Goal: Task Accomplishment & Management: Manage account settings

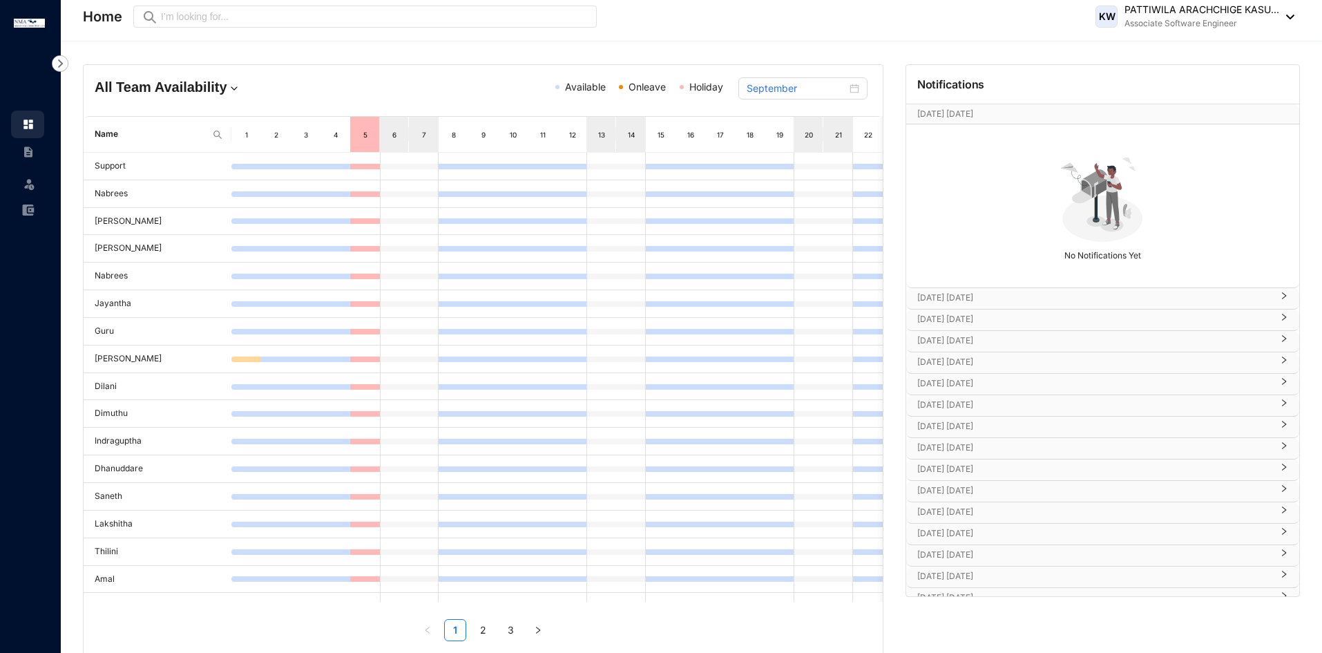
click at [981, 289] on div "[DATE] [DATE]" at bounding box center [1102, 298] width 393 height 21
click at [967, 362] on p "[DATE] [DATE]" at bounding box center [1094, 360] width 354 height 14
click at [967, 416] on p "[DATE] [DATE]" at bounding box center [1094, 422] width 354 height 14
click at [974, 482] on p "[DATE] [DATE]" at bounding box center [1094, 484] width 354 height 14
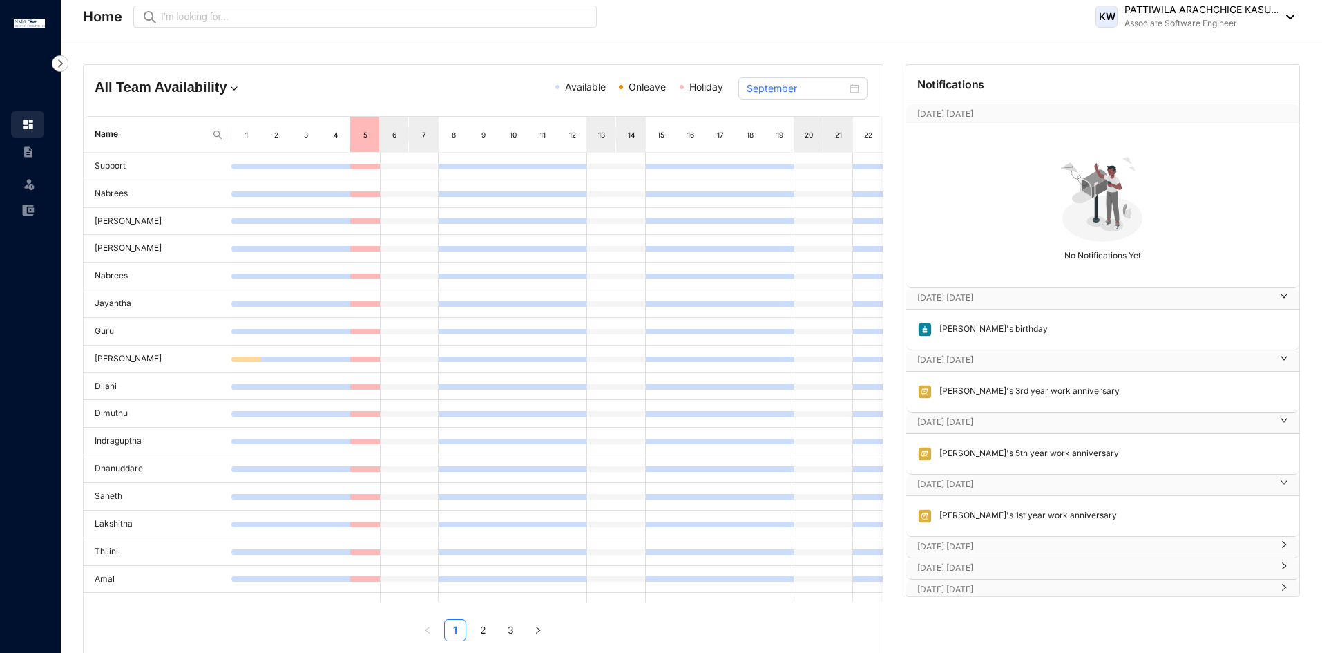
click at [984, 543] on p "[DATE] [DATE]" at bounding box center [1094, 546] width 354 height 14
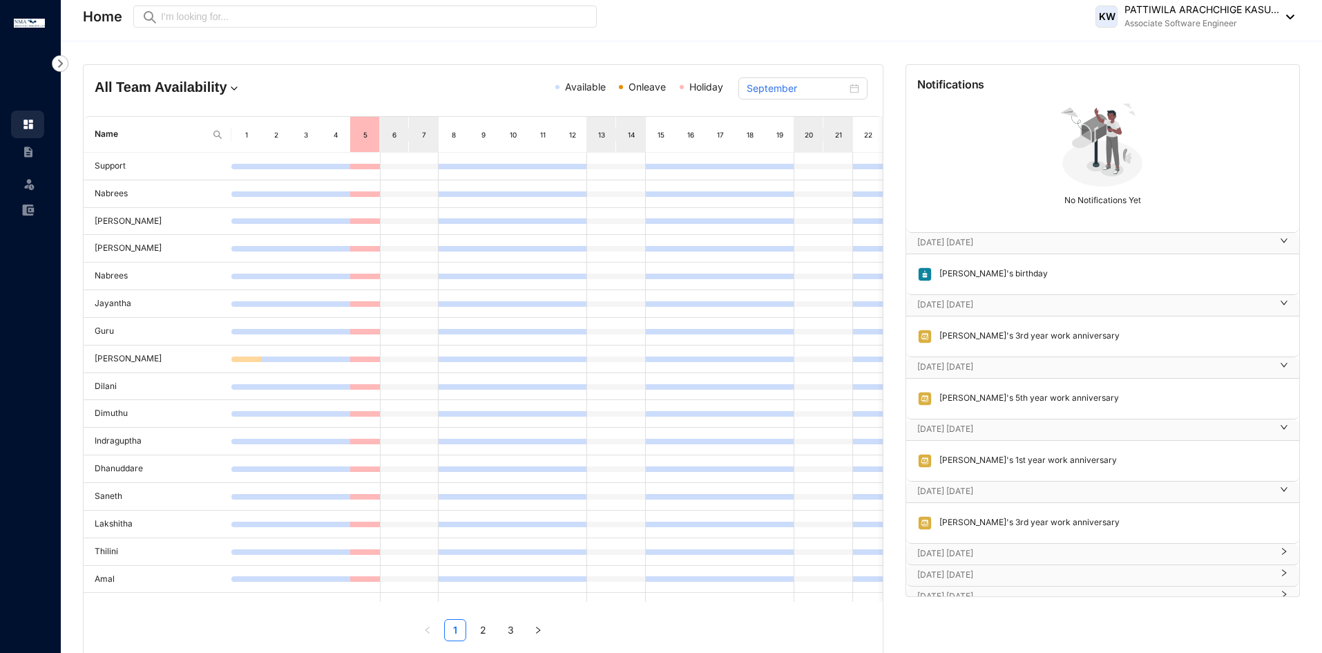
scroll to position [146, 0]
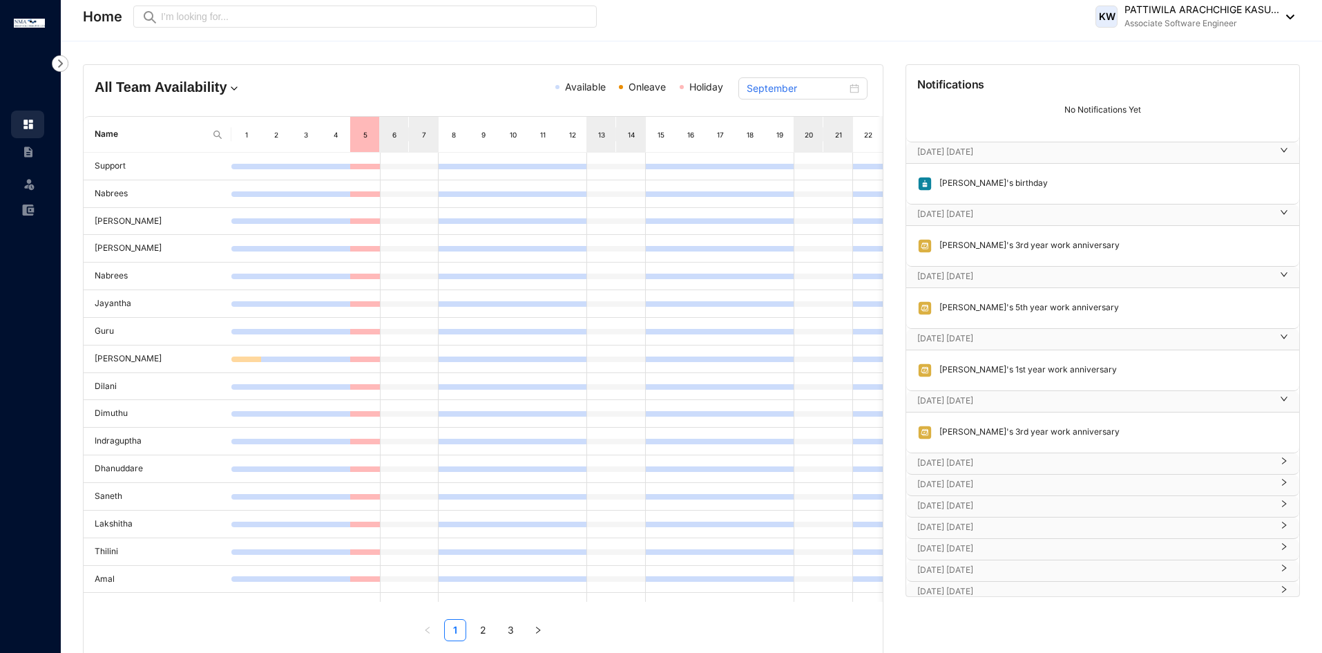
click at [973, 465] on p "[DATE] [DATE]" at bounding box center [1094, 463] width 354 height 14
click at [967, 525] on p "[DATE] [DATE]" at bounding box center [1094, 525] width 354 height 14
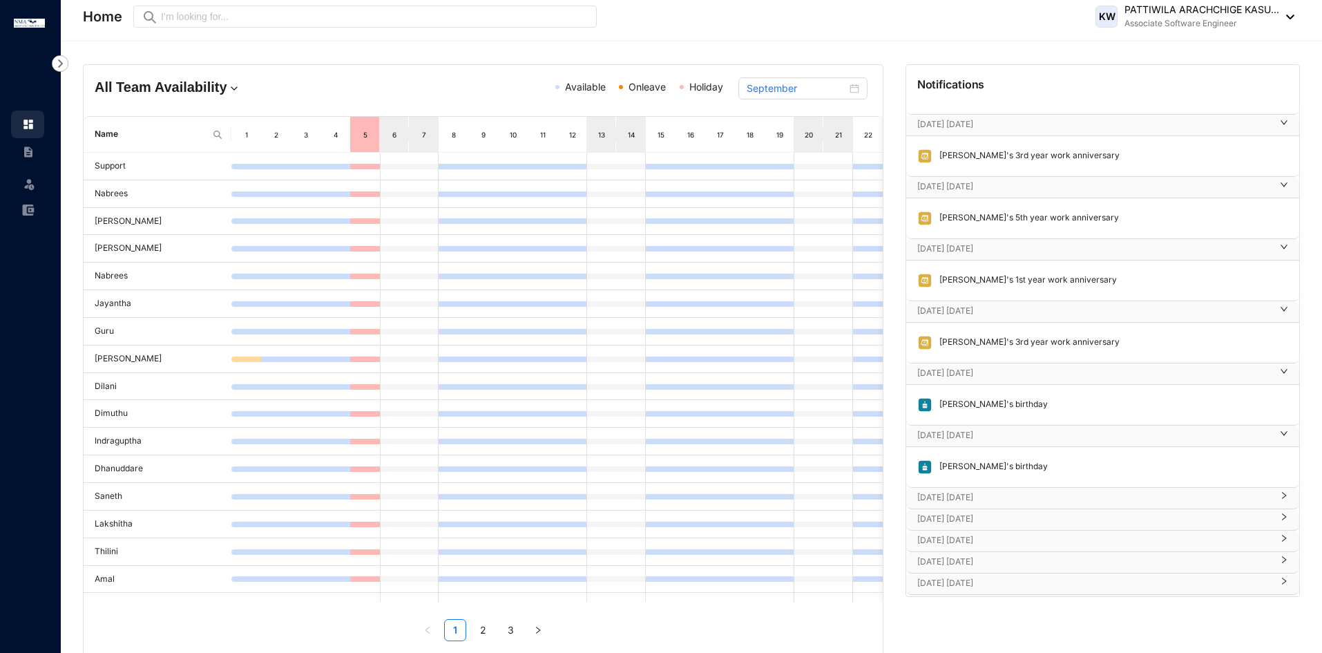
scroll to position [241, 0]
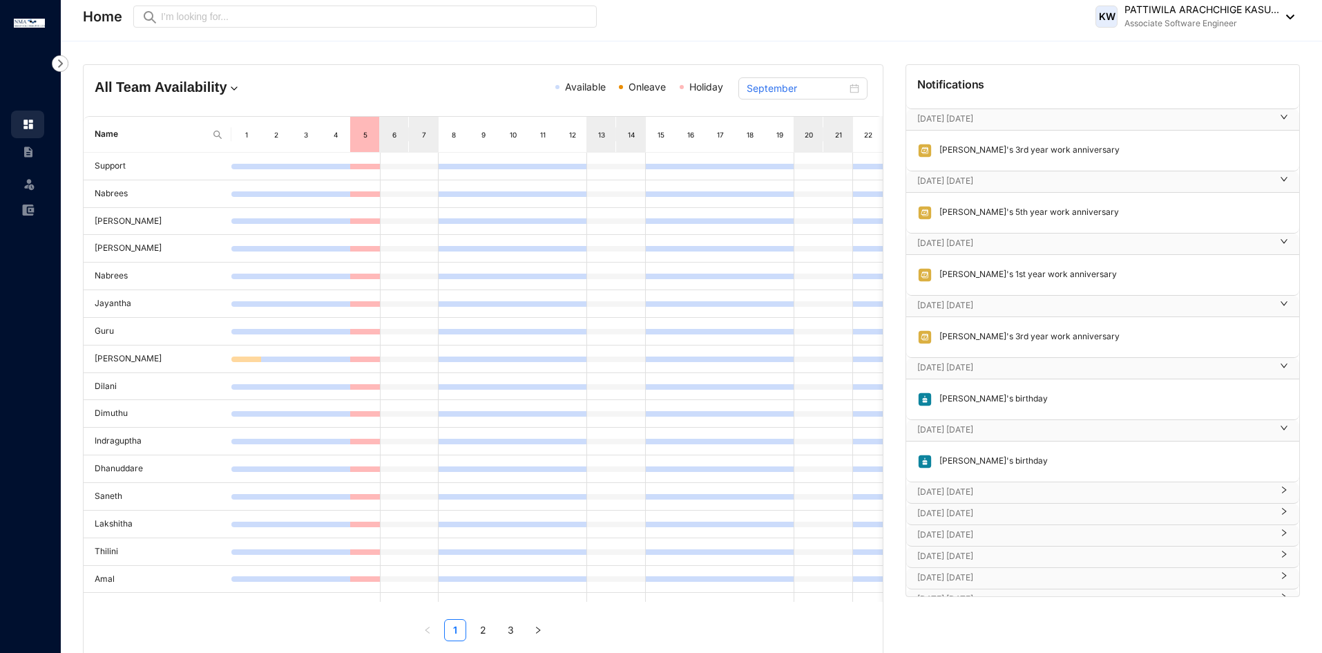
click at [967, 490] on p "[DATE] [DATE]" at bounding box center [1094, 492] width 354 height 14
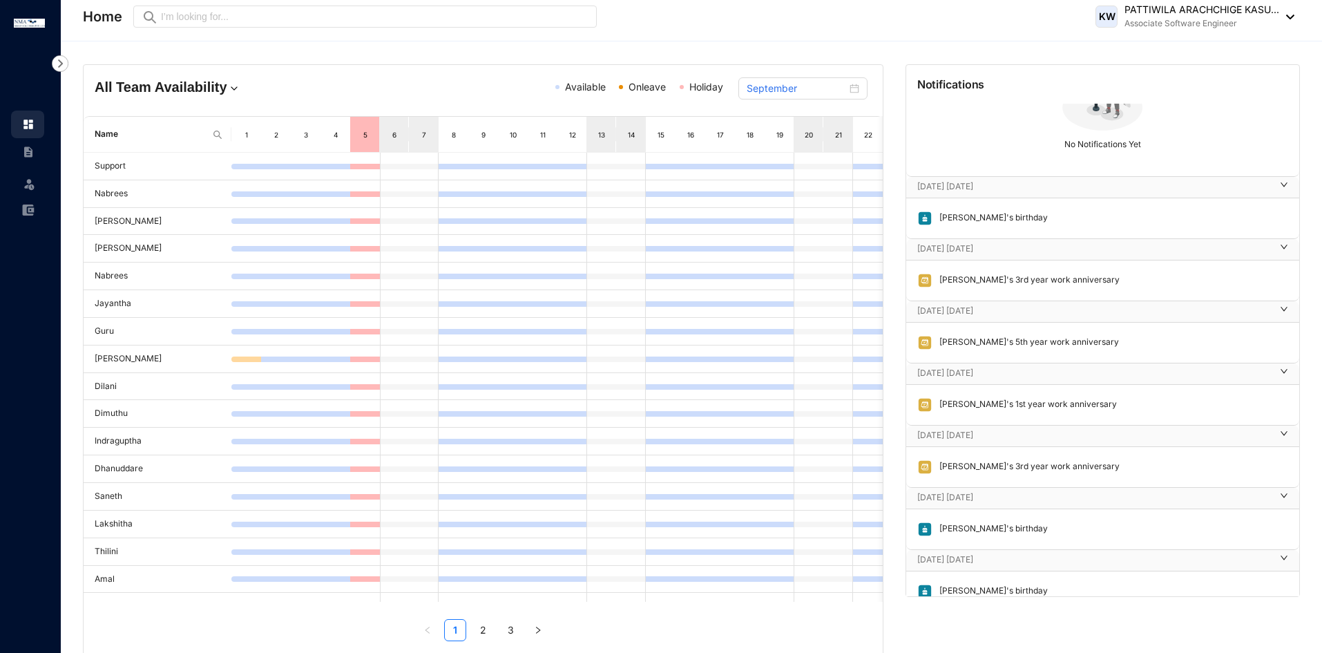
scroll to position [0, 0]
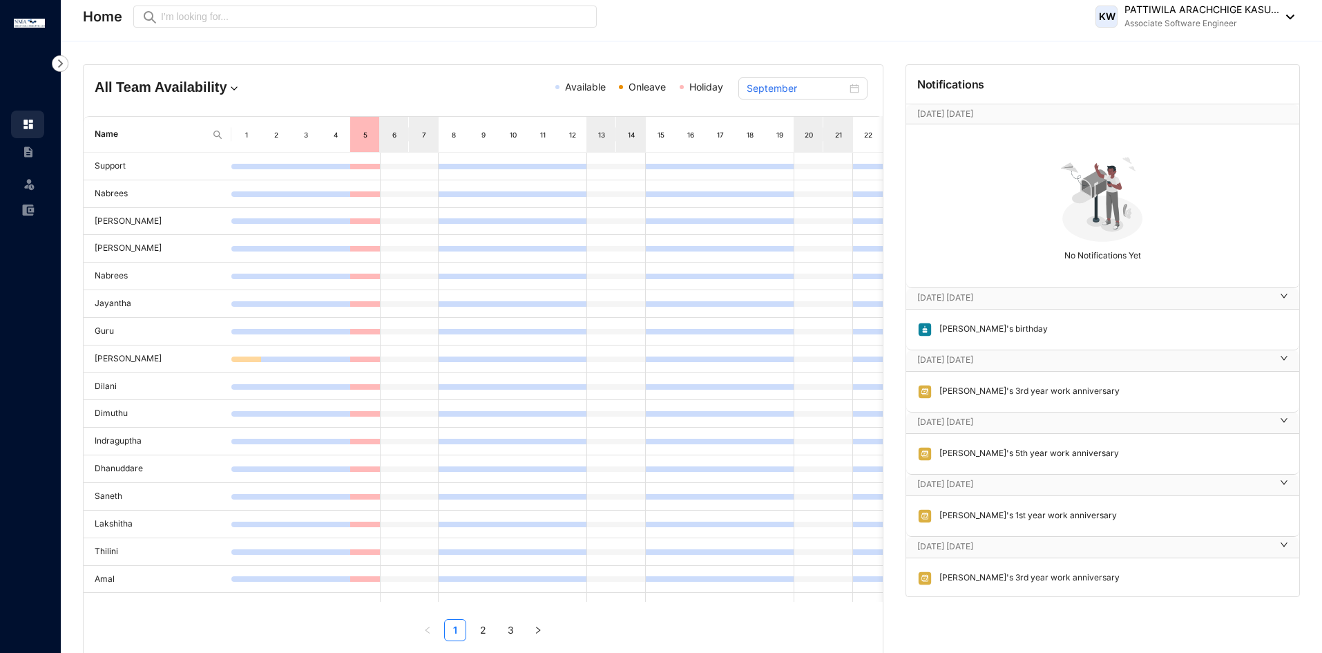
click at [1024, 302] on p "[DATE] [DATE]" at bounding box center [1094, 298] width 354 height 14
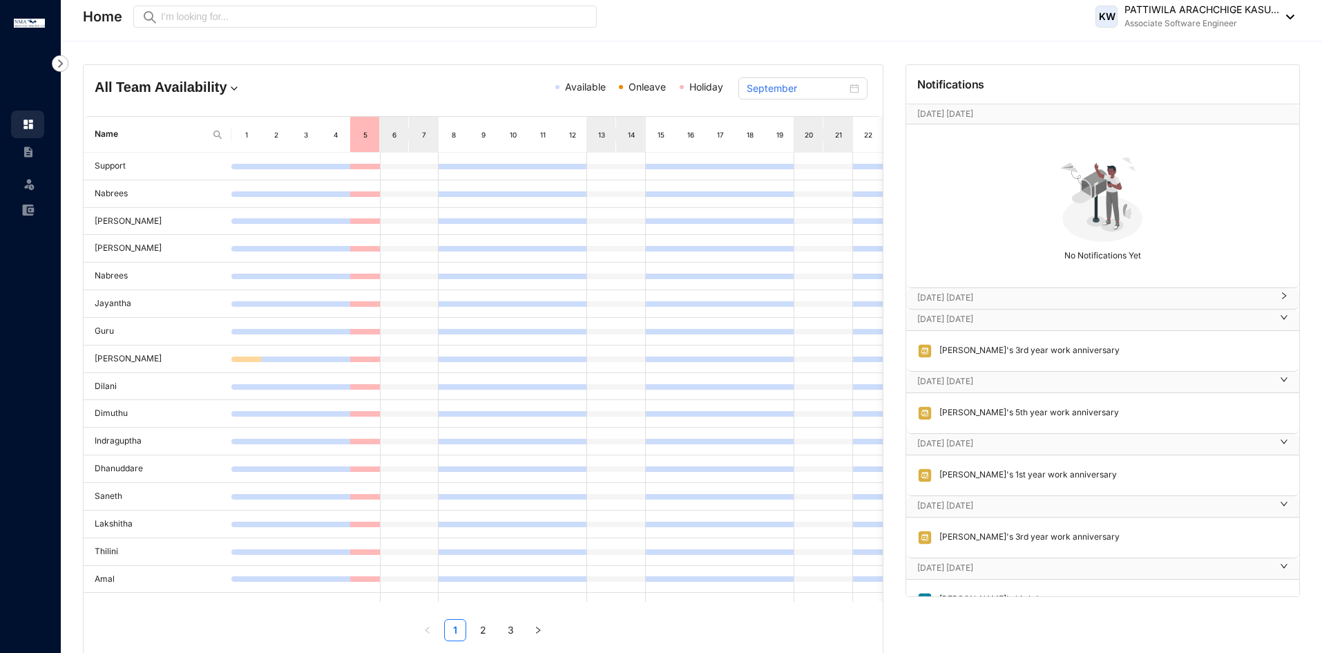
click at [1011, 321] on p "[DATE] [DATE]" at bounding box center [1094, 319] width 354 height 14
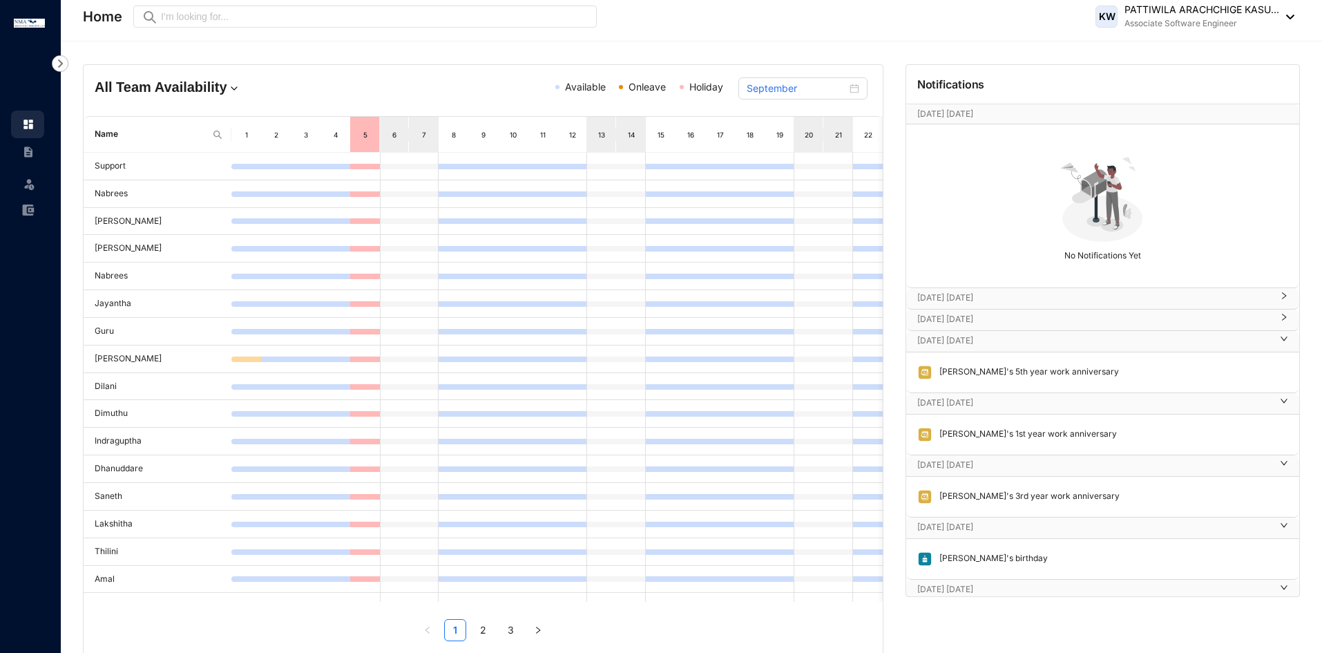
click at [991, 409] on p "[DATE] [DATE]" at bounding box center [1094, 403] width 354 height 14
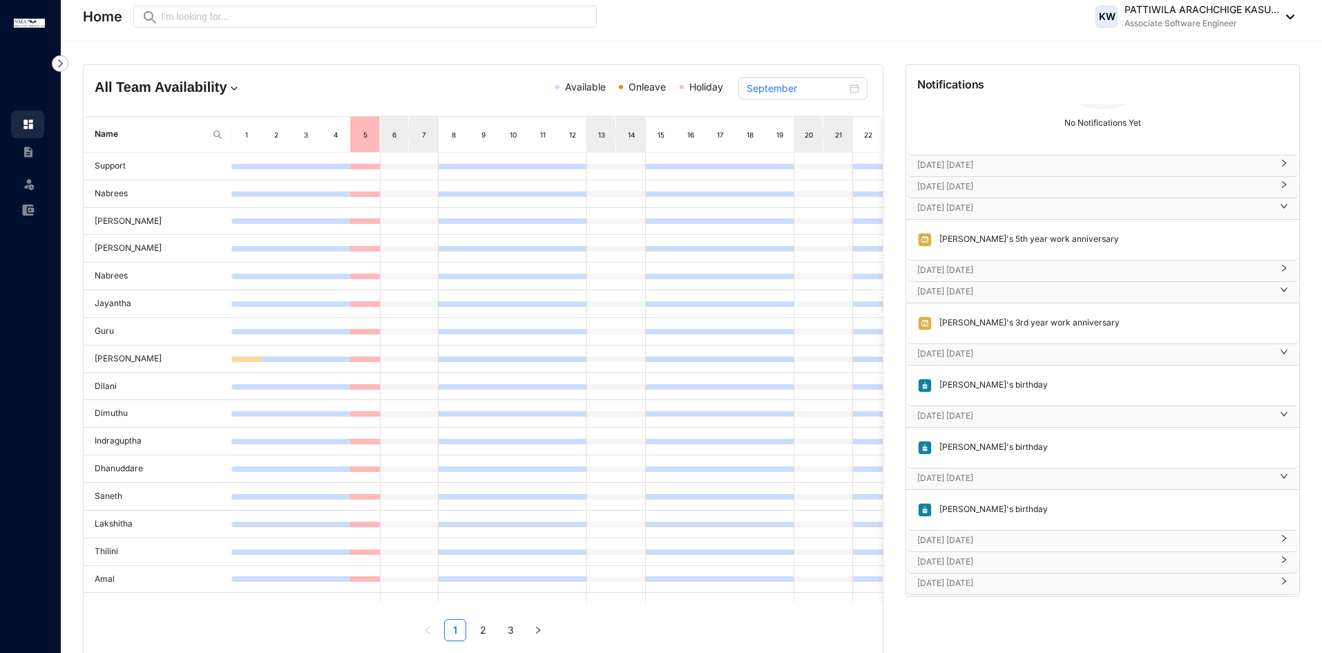
scroll to position [133, 0]
click at [984, 171] on p "[DATE] [DATE]" at bounding box center [1094, 164] width 354 height 14
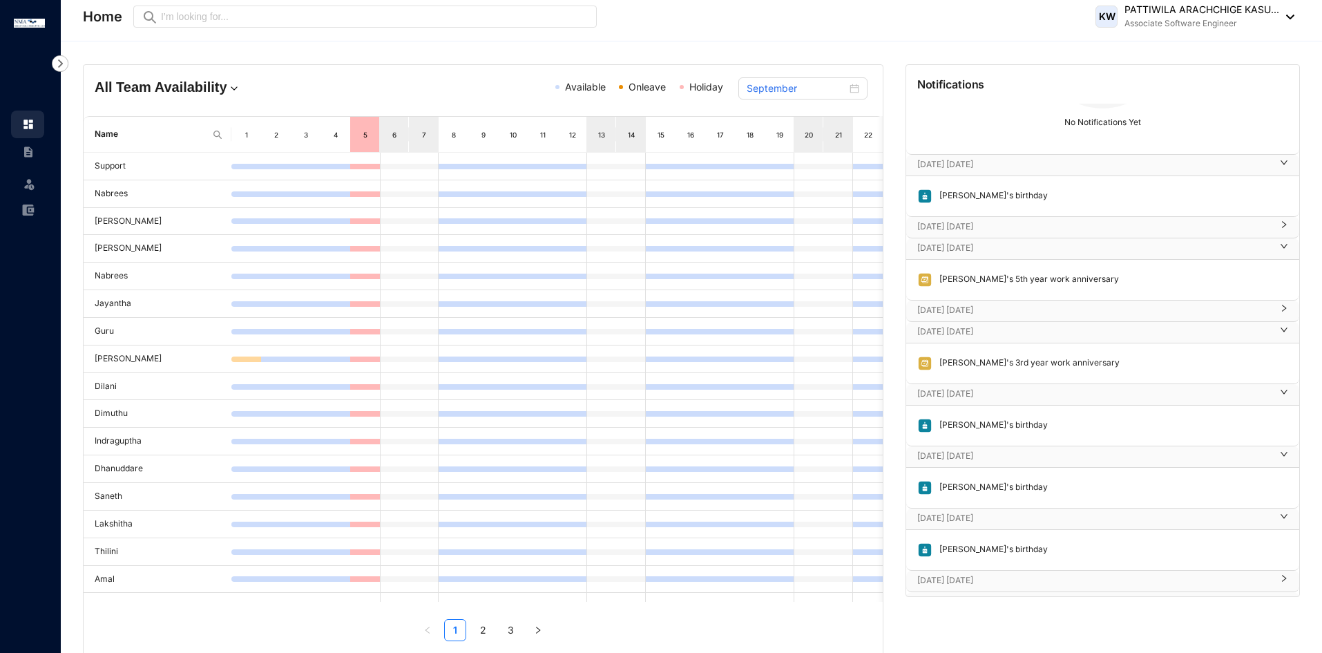
click at [984, 171] on p "[DATE] [DATE]" at bounding box center [1094, 164] width 354 height 14
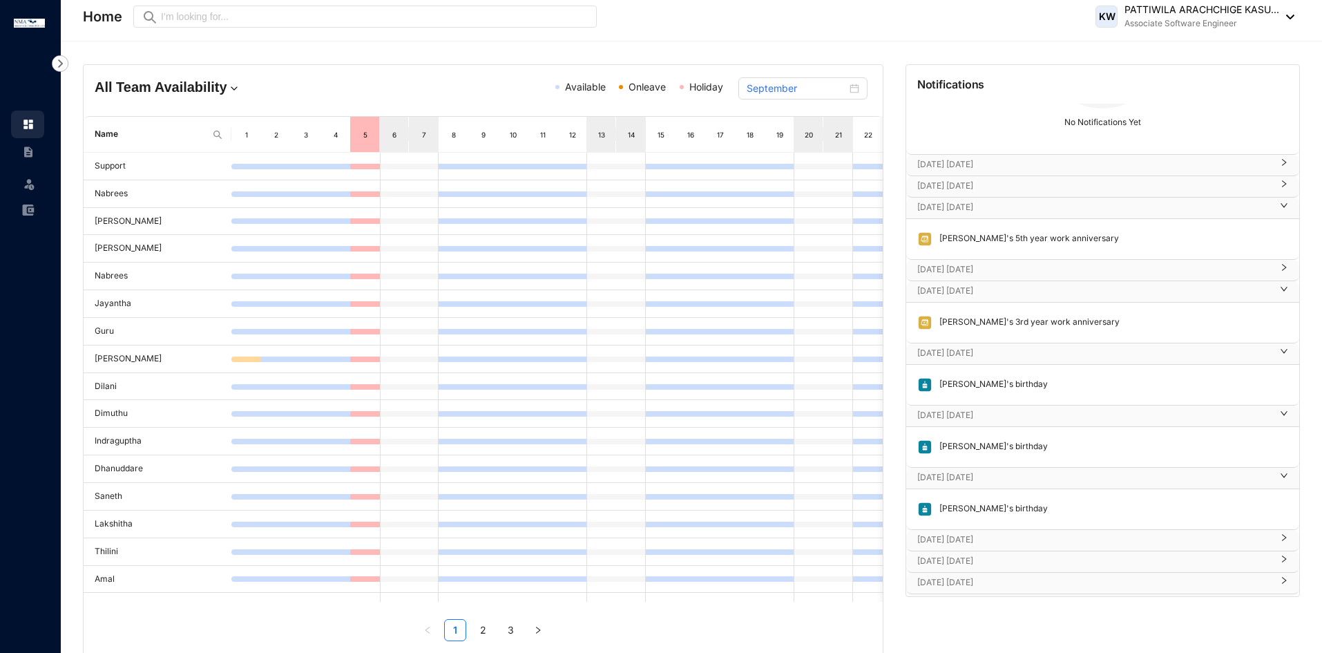
click at [980, 214] on div "[DATE] [DATE]" at bounding box center [1102, 207] width 393 height 21
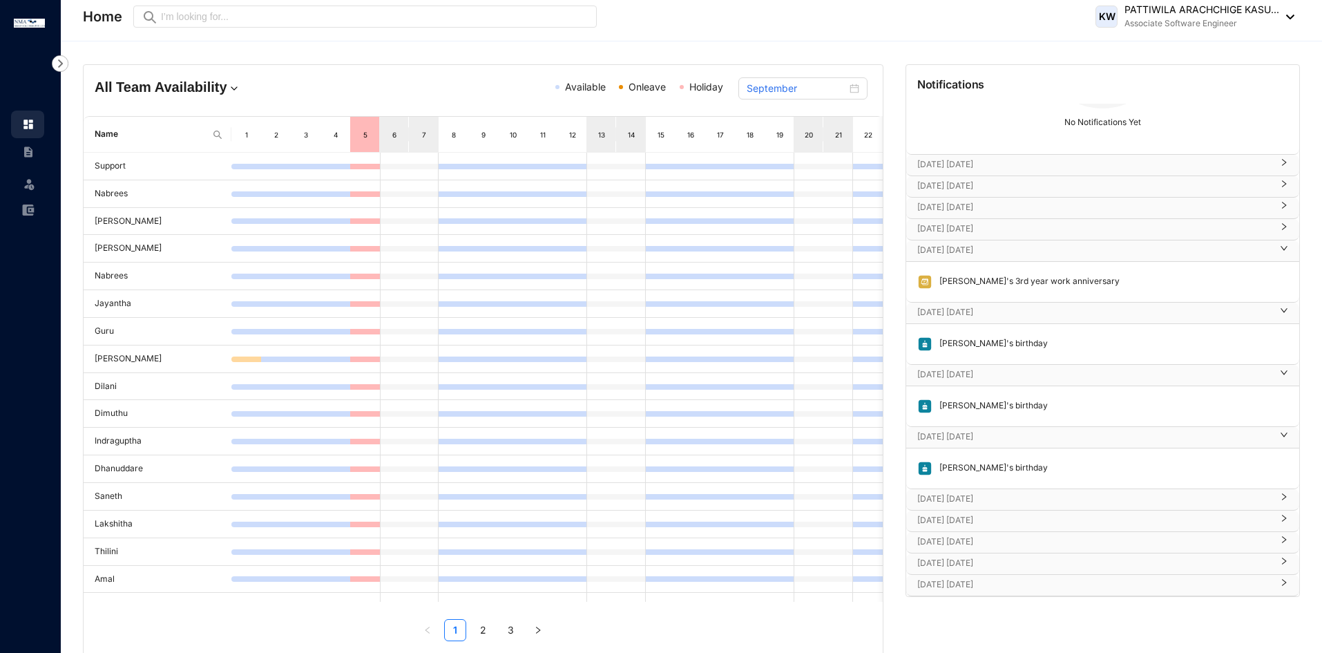
click at [965, 438] on p "[DATE] [DATE]" at bounding box center [1094, 437] width 354 height 14
click at [997, 319] on div "[DATE] [DATE]" at bounding box center [1102, 312] width 393 height 21
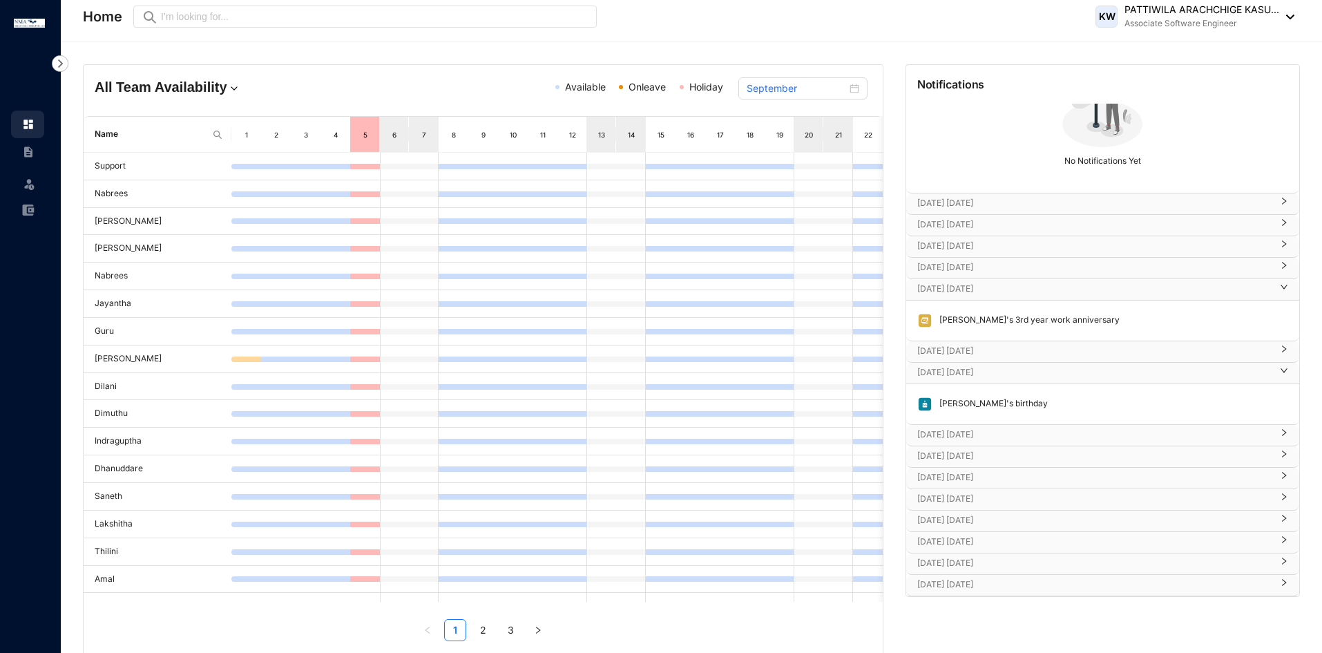
click at [986, 293] on p "[DATE] [DATE]" at bounding box center [1094, 289] width 354 height 14
click at [972, 375] on p "[DATE] [DATE]" at bounding box center [1094, 372] width 354 height 14
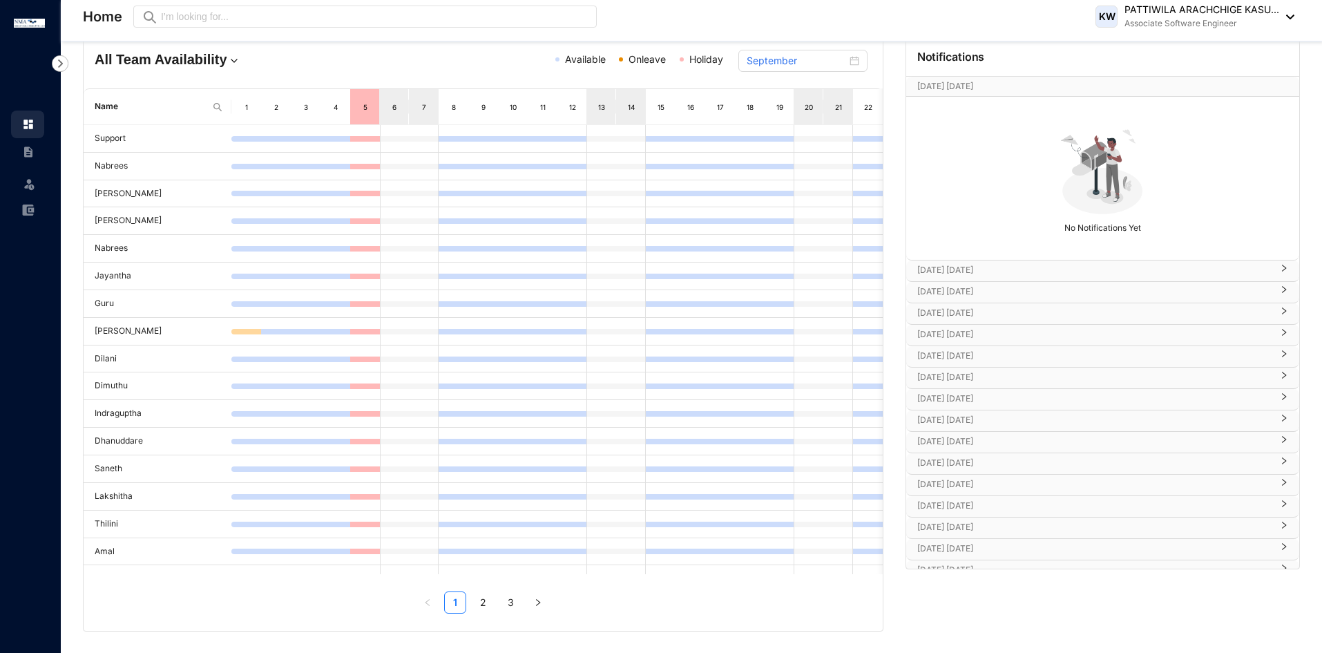
scroll to position [1, 0]
